Goal: Task Accomplishment & Management: Use online tool/utility

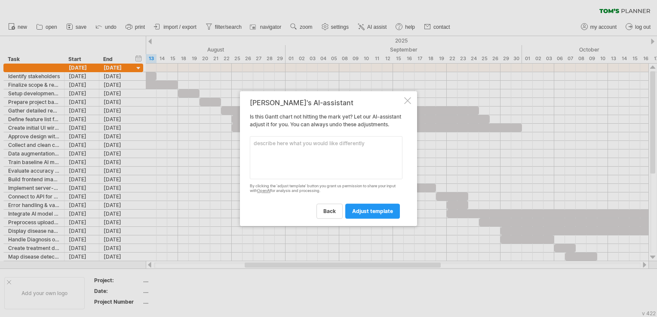
click at [293, 156] on textarea at bounding box center [326, 157] width 153 height 43
type textarea "Add colours"
click at [376, 211] on link "adjust template" at bounding box center [372, 211] width 55 height 15
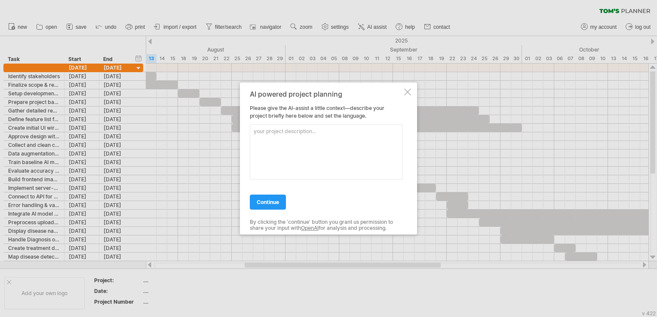
click at [406, 95] on div at bounding box center [407, 92] width 7 height 7
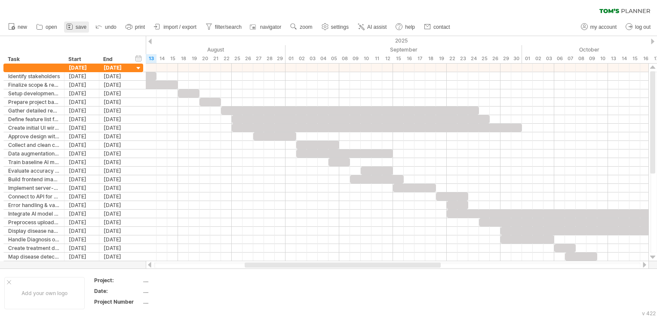
click at [88, 30] on link "save" at bounding box center [76, 26] width 25 height 11
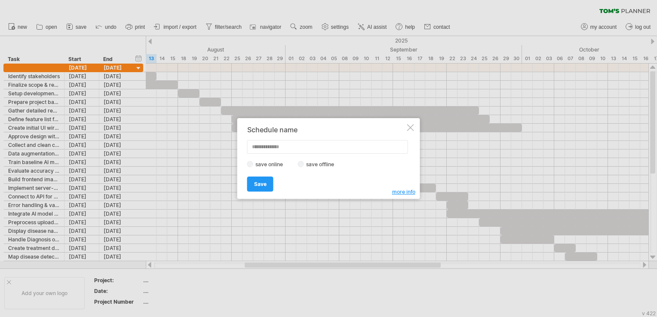
click at [327, 166] on label "save offline" at bounding box center [322, 164] width 37 height 6
click at [327, 148] on input "text" at bounding box center [327, 147] width 161 height 14
type input "*******"
click at [263, 180] on link "Save" at bounding box center [260, 184] width 26 height 15
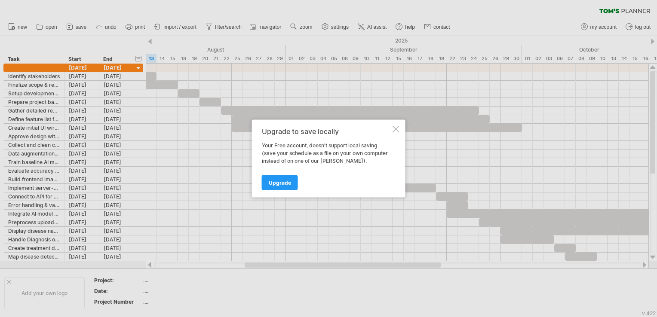
click at [398, 126] on div at bounding box center [395, 129] width 7 height 7
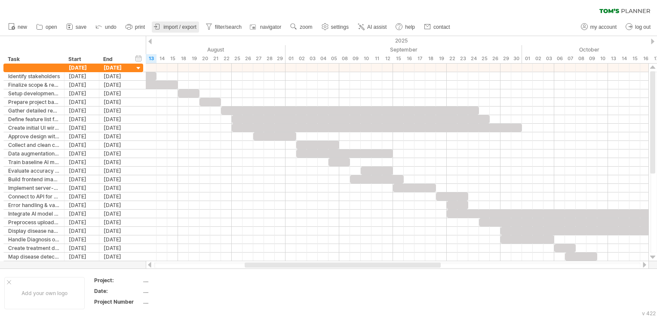
click at [167, 31] on link "import / export" at bounding box center [175, 26] width 47 height 11
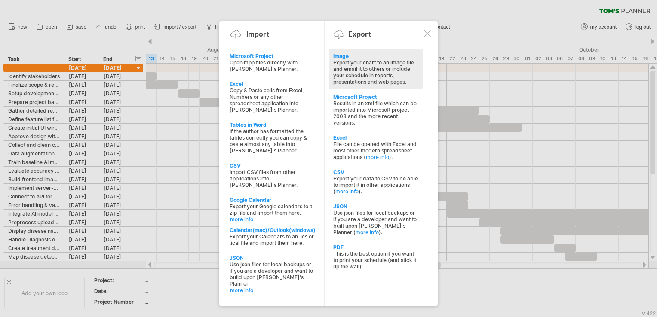
click at [375, 75] on div "Export your chart to an image file and email it to others or include your sched…" at bounding box center [375, 72] width 85 height 26
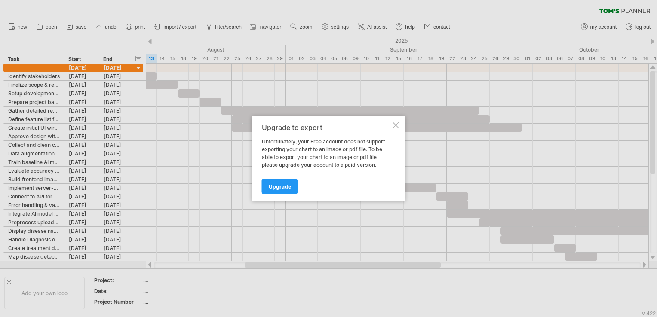
click at [394, 122] on div at bounding box center [395, 125] width 7 height 7
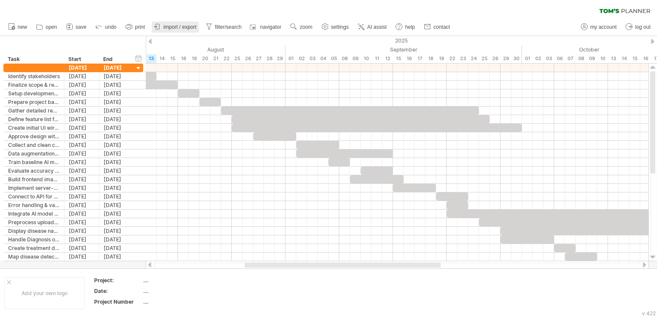
click at [190, 28] on span "import / export" at bounding box center [179, 27] width 33 height 6
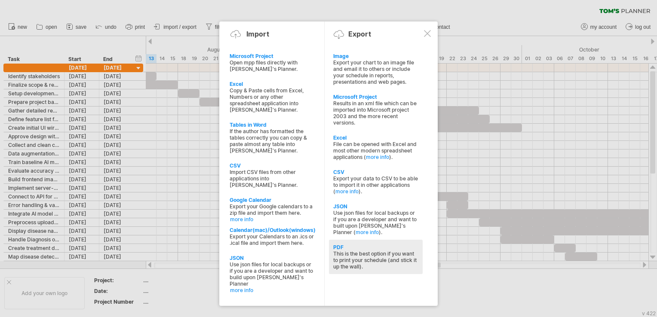
click at [388, 266] on div "This is the best option if you want to print your schedule (and stick it up the…" at bounding box center [375, 260] width 85 height 19
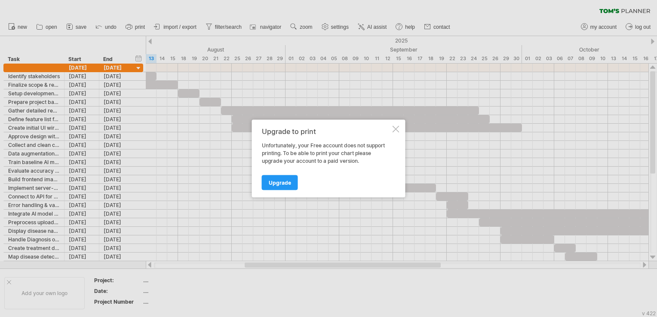
click at [395, 127] on div at bounding box center [395, 129] width 7 height 7
